Goal: Use online tool/utility: Utilize a website feature to perform a specific function

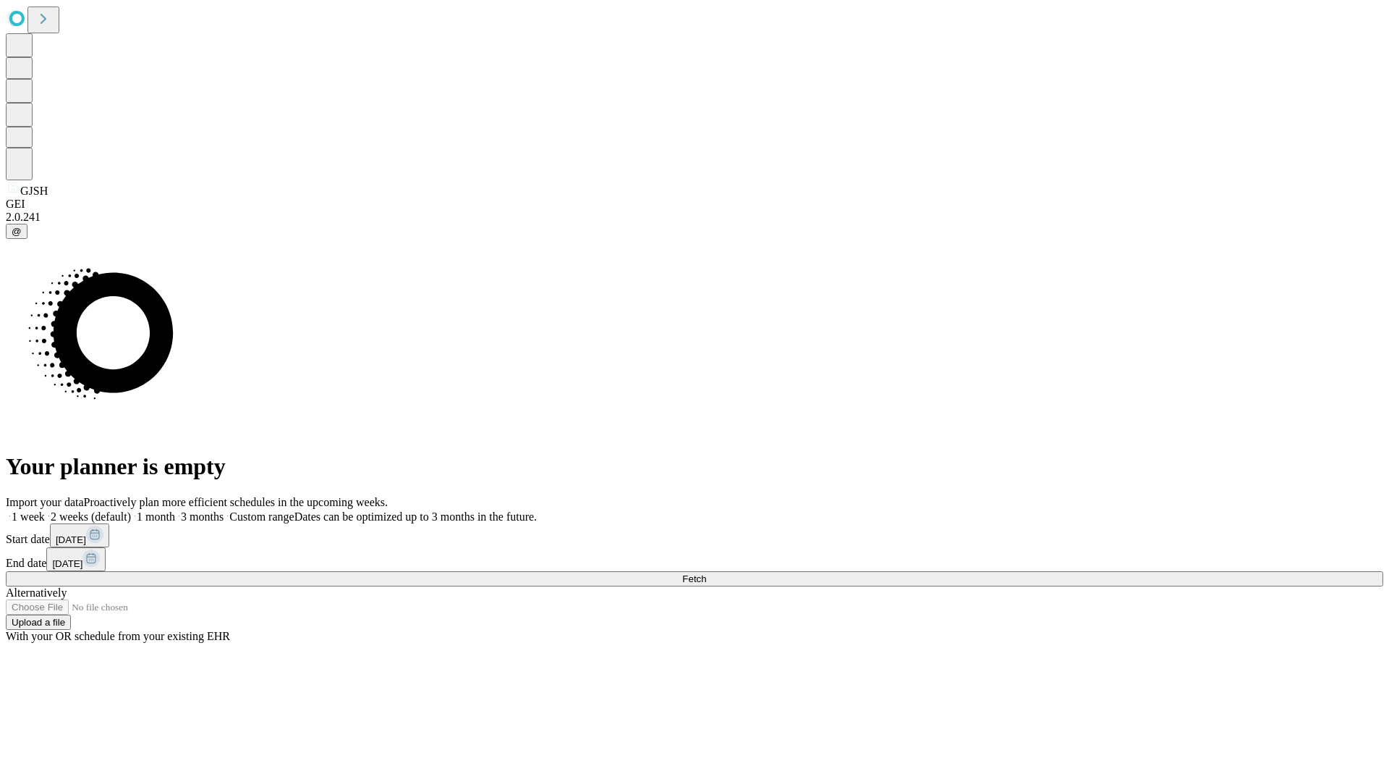
click at [706, 573] on span "Fetch" at bounding box center [694, 578] width 24 height 11
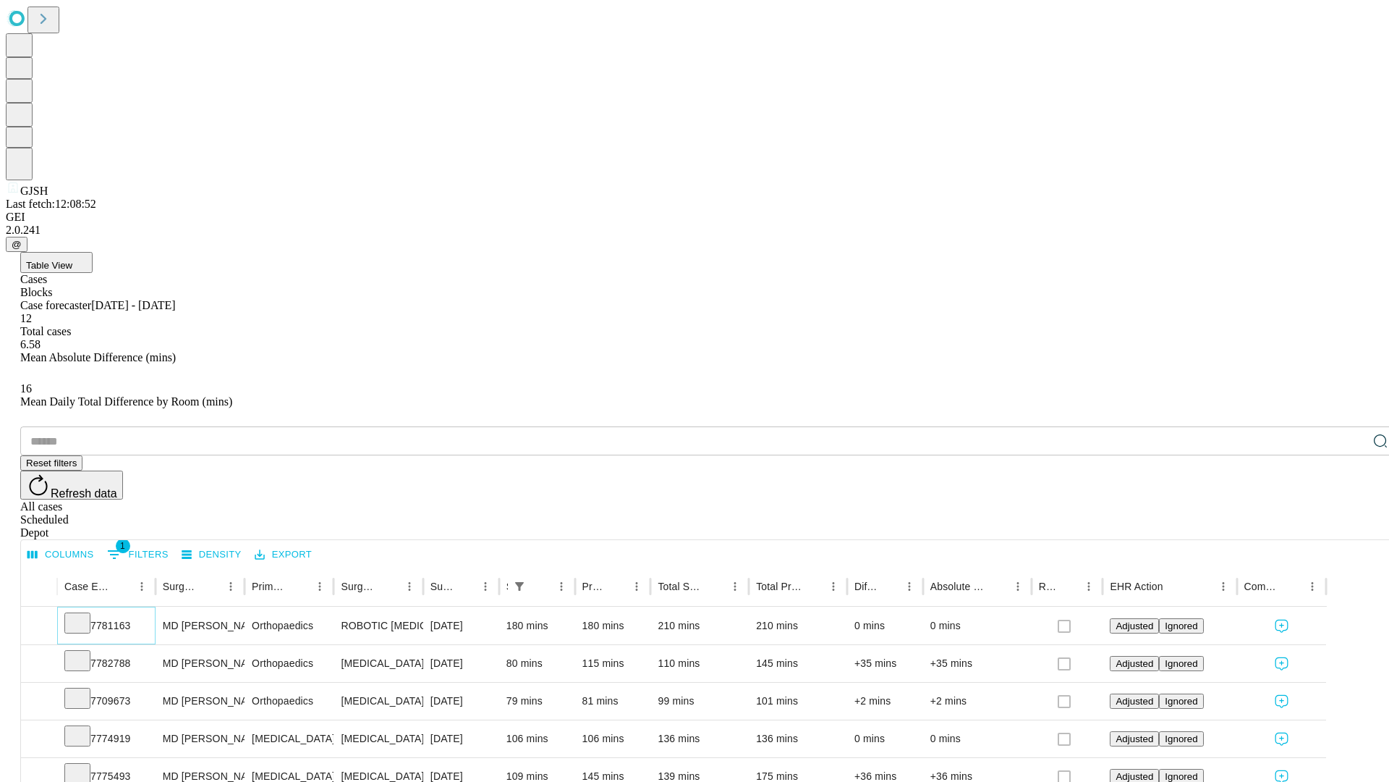
click at [85, 614] on icon at bounding box center [77, 621] width 14 height 14
